Goal: Book appointment/travel/reservation

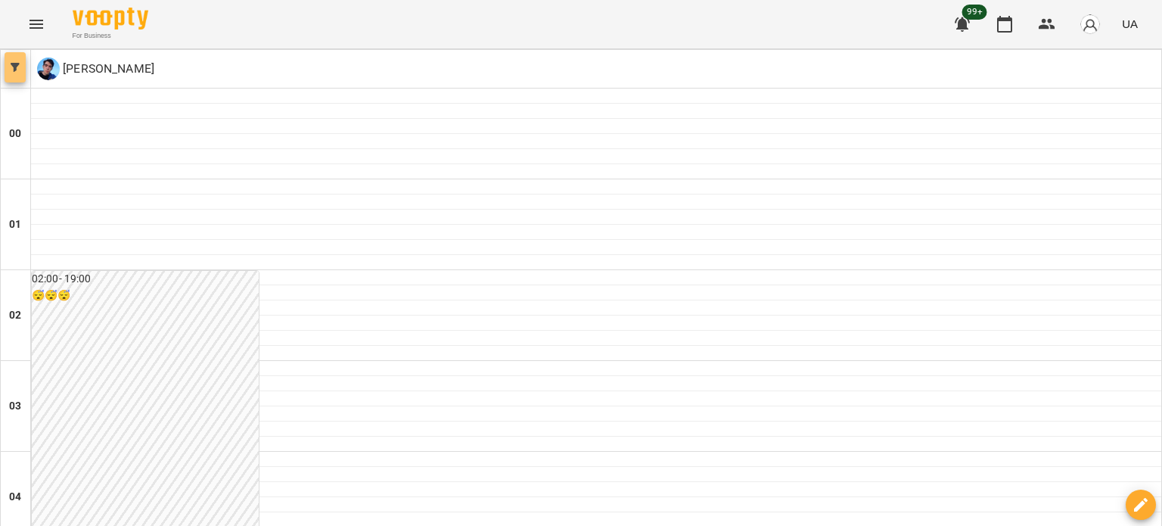
click at [14, 67] on icon "button" at bounding box center [15, 67] width 9 height 9
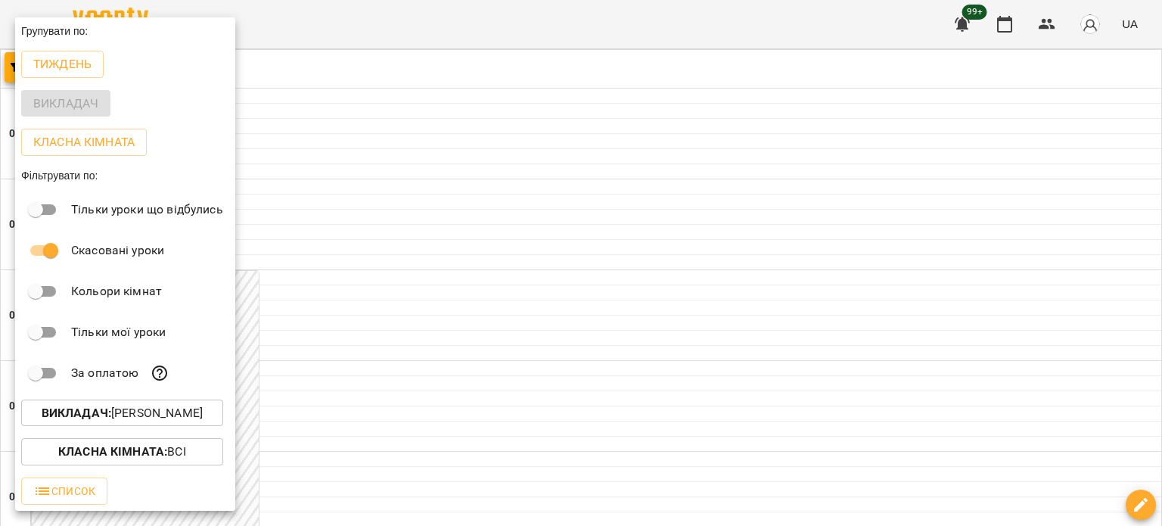
click at [169, 421] on p "Викладач : [PERSON_NAME]" at bounding box center [122, 413] width 161 height 18
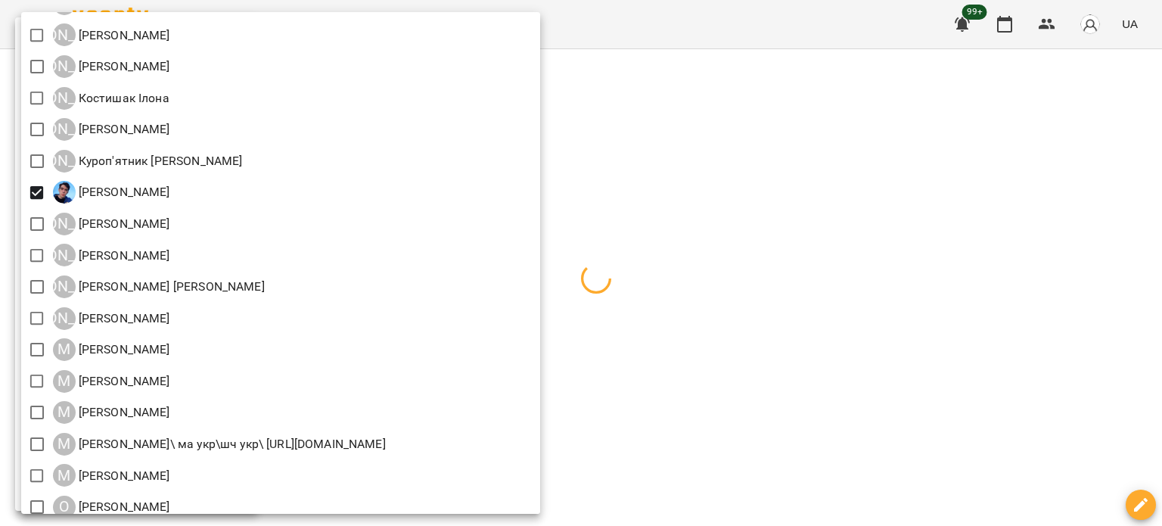
scroll to position [1210, 0]
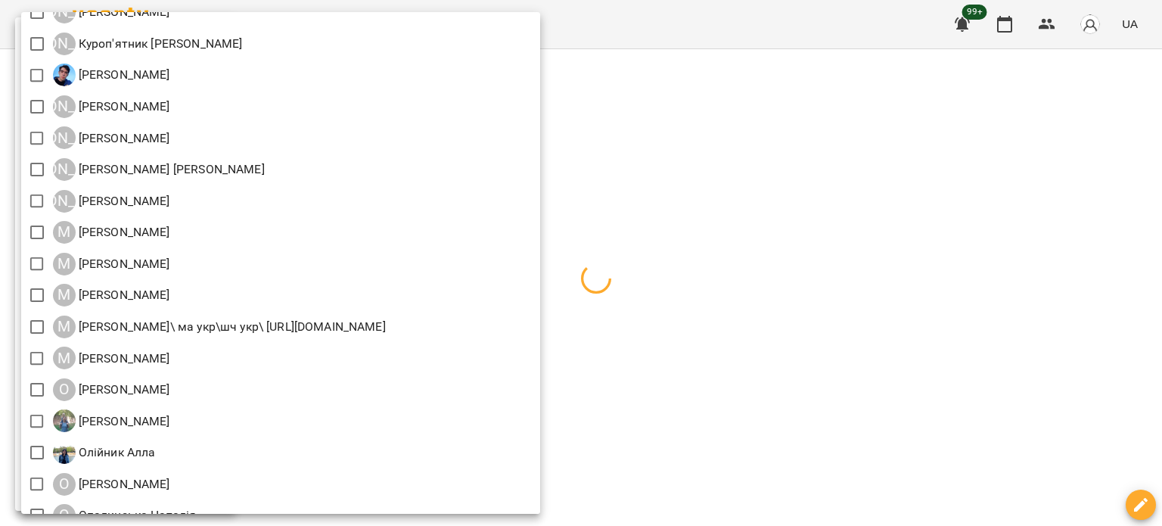
click at [827, 200] on div at bounding box center [581, 263] width 1162 height 526
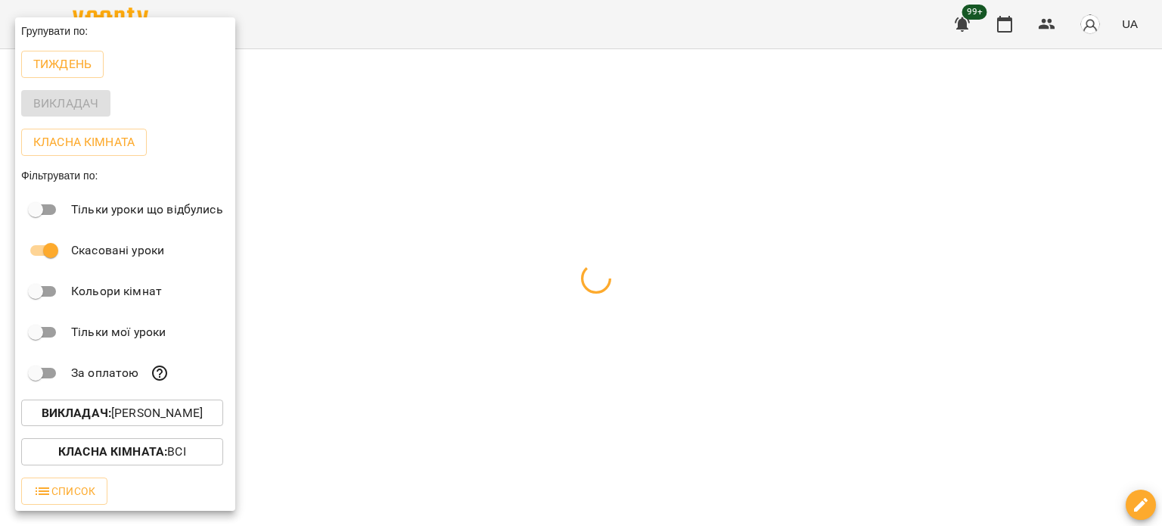
click at [543, 108] on div at bounding box center [581, 263] width 1162 height 526
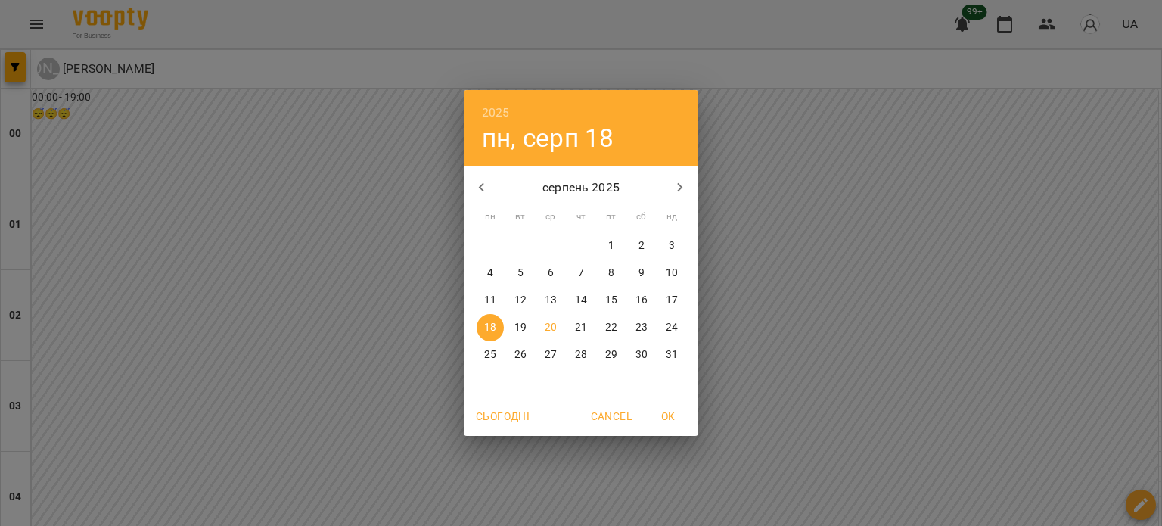
click at [523, 356] on p "26" at bounding box center [520, 354] width 12 height 15
type input "**********"
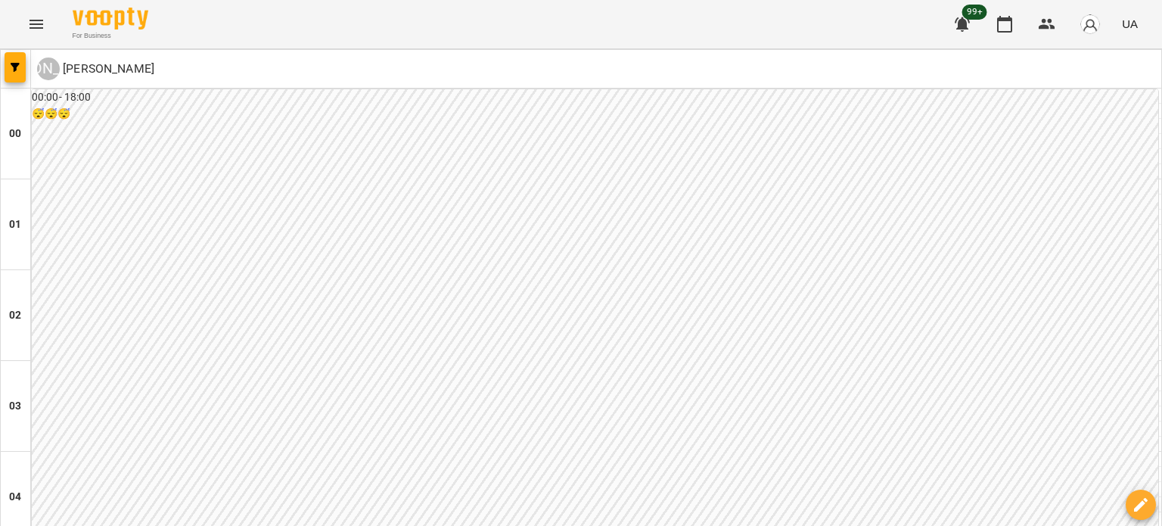
scroll to position [1588, 0]
click at [26, 66] on div at bounding box center [16, 69] width 30 height 38
click at [13, 81] on button "button" at bounding box center [15, 67] width 21 height 30
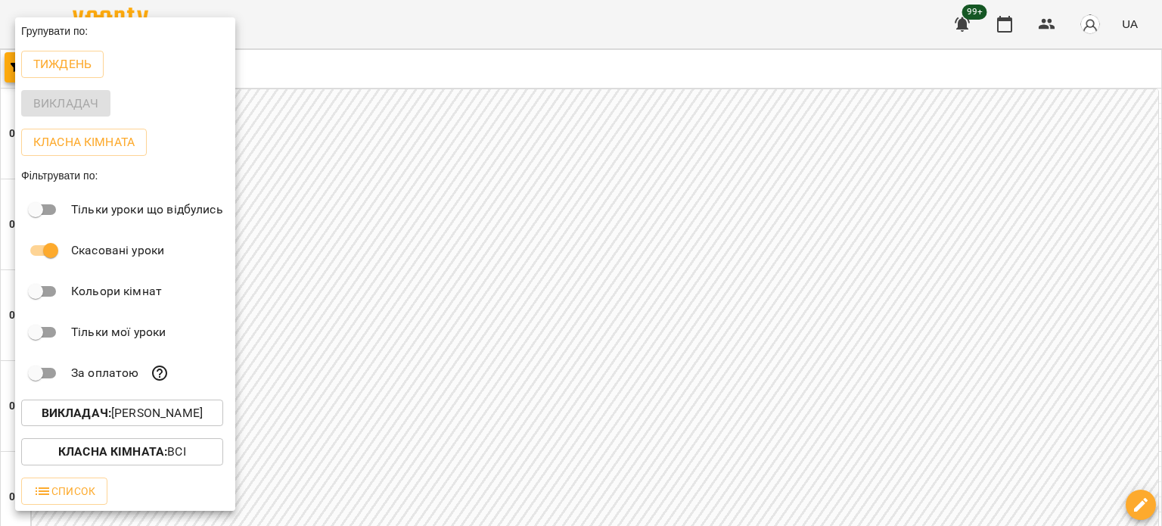
click at [159, 414] on p "Викладач : [PERSON_NAME]" at bounding box center [122, 413] width 161 height 18
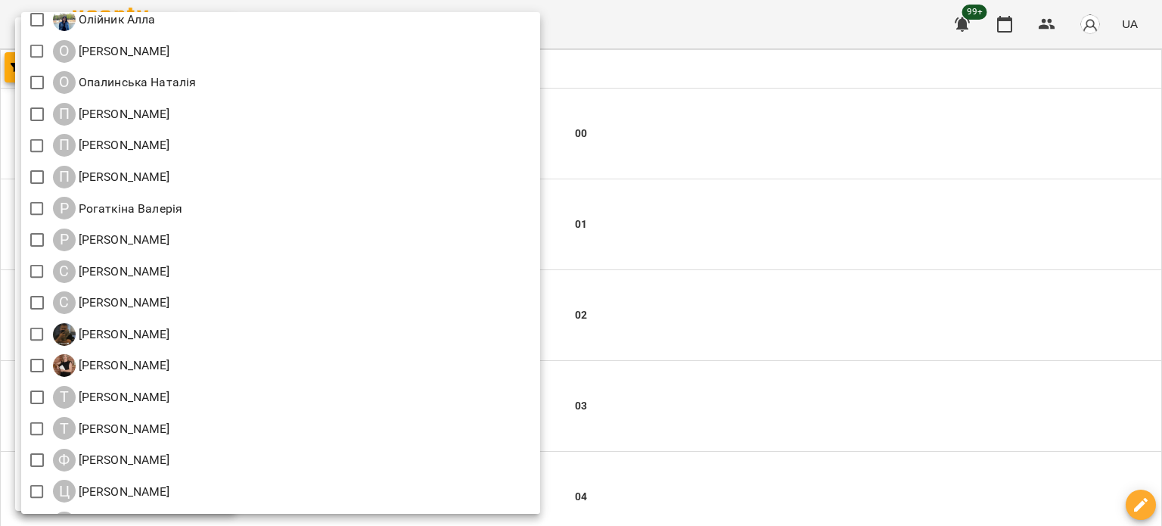
scroll to position [1701, 0]
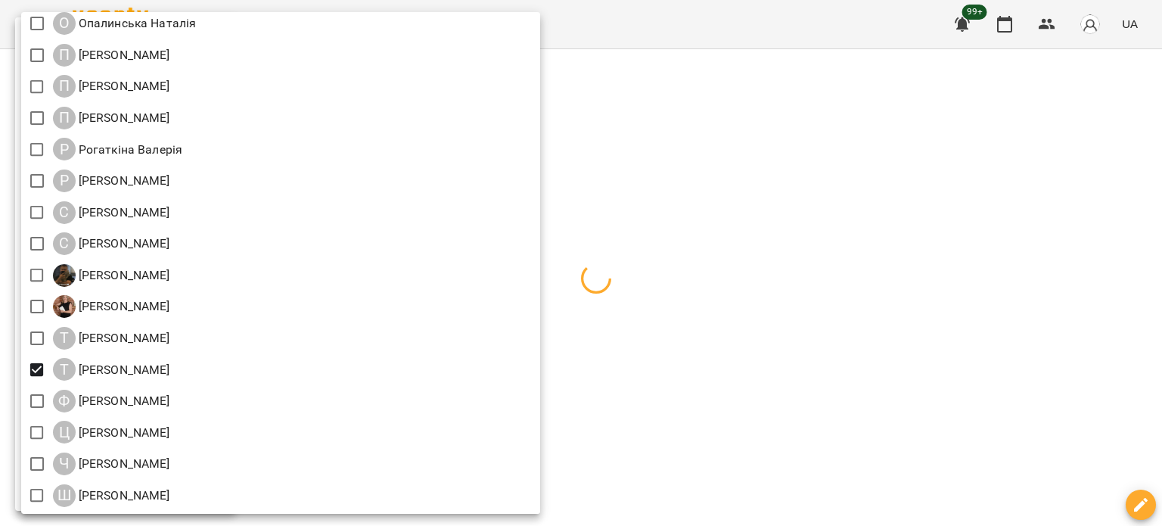
click at [808, 271] on div at bounding box center [581, 263] width 1162 height 526
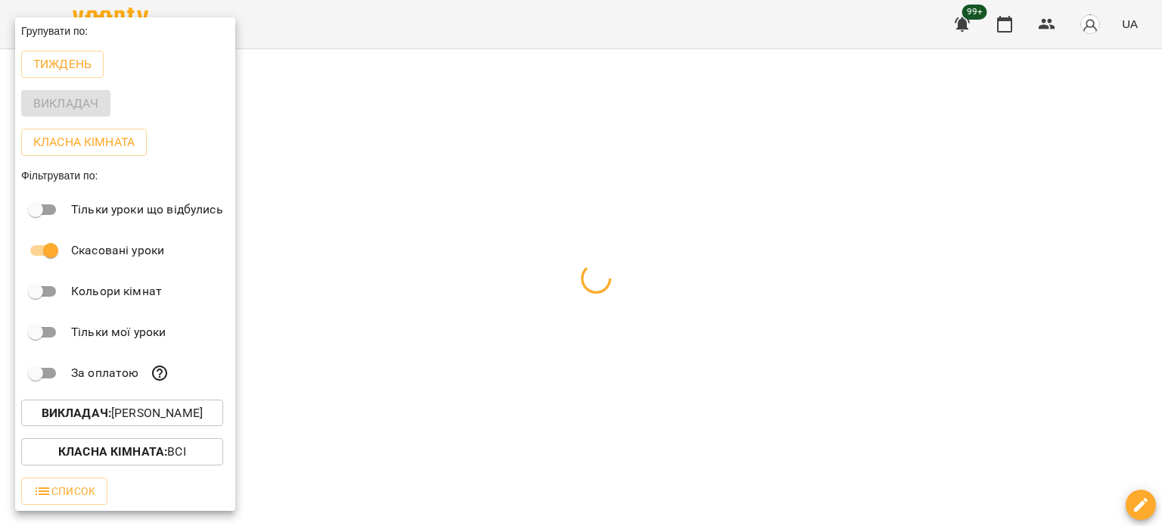
click at [592, 114] on div at bounding box center [581, 263] width 1162 height 526
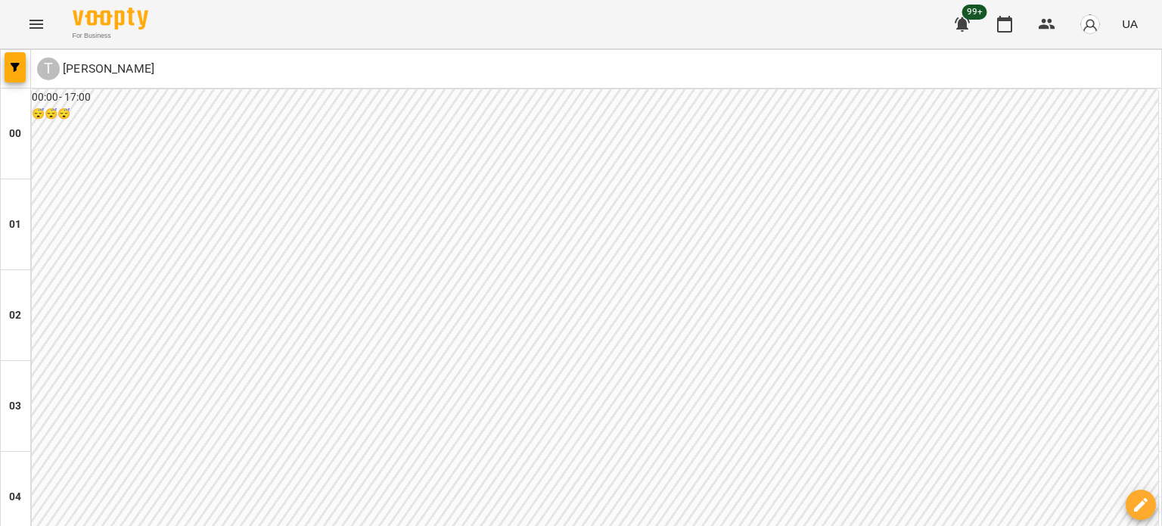
scroll to position [227, 0]
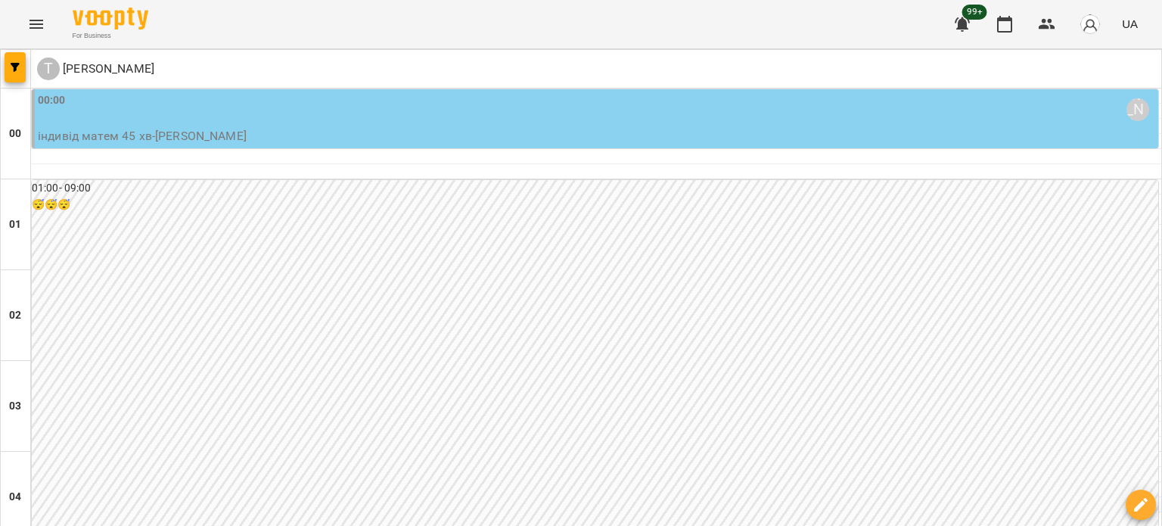
scroll to position [1512, 0]
